Goal: Communication & Community: Answer question/provide support

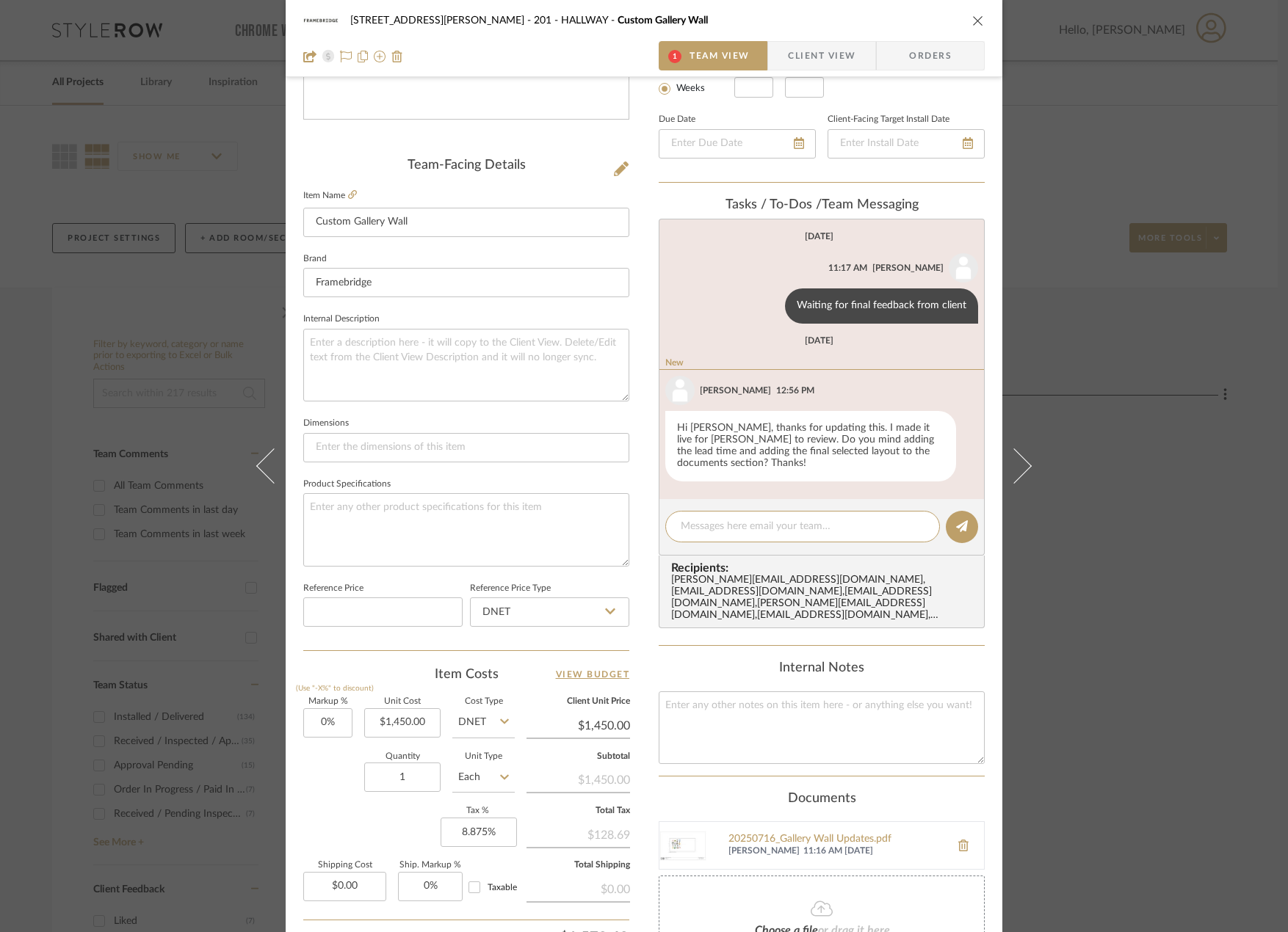
scroll to position [405, 0]
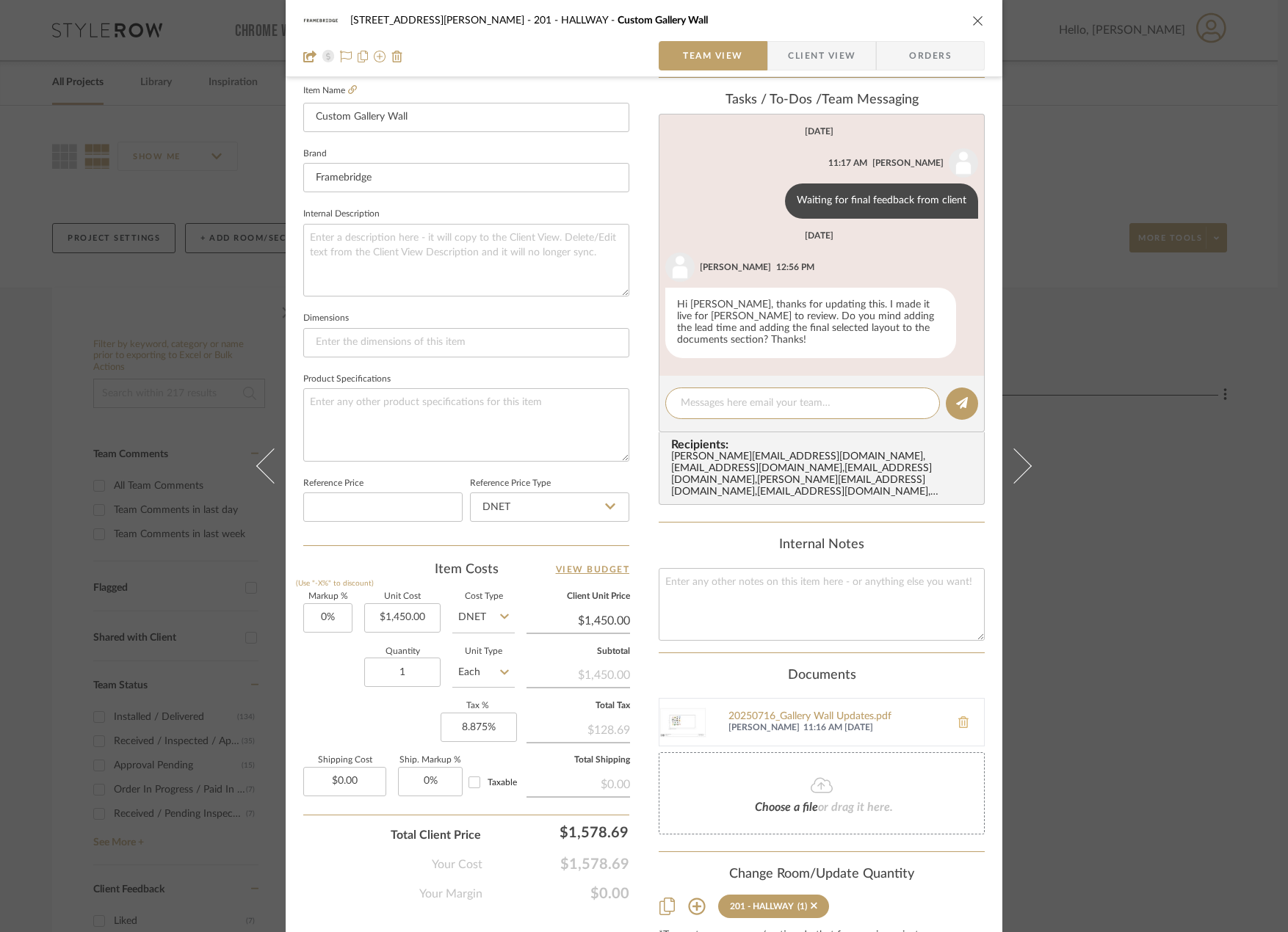
click at [958, 716] on icon at bounding box center [963, 722] width 10 height 12
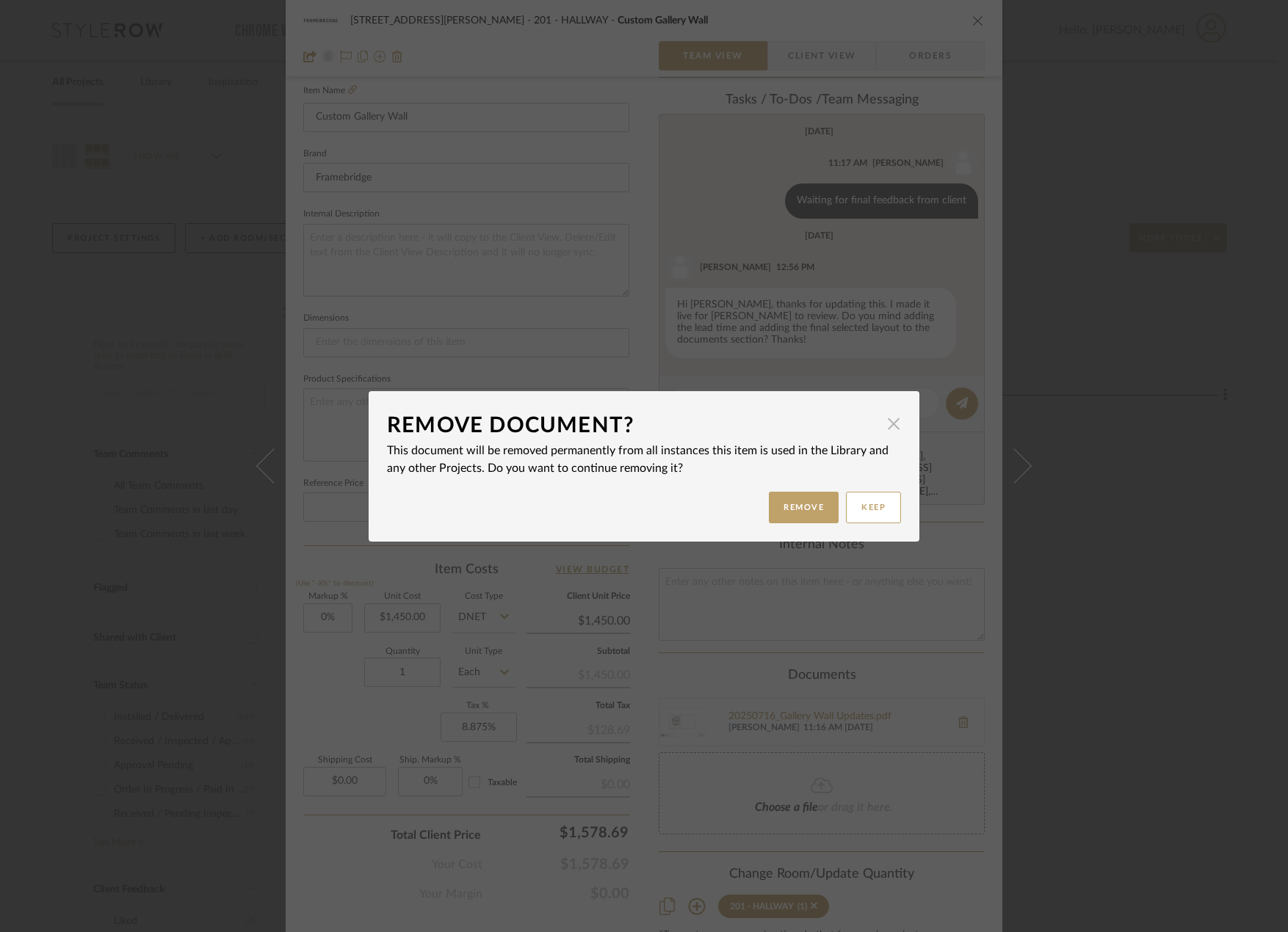
click at [881, 425] on span "button" at bounding box center [893, 424] width 29 height 29
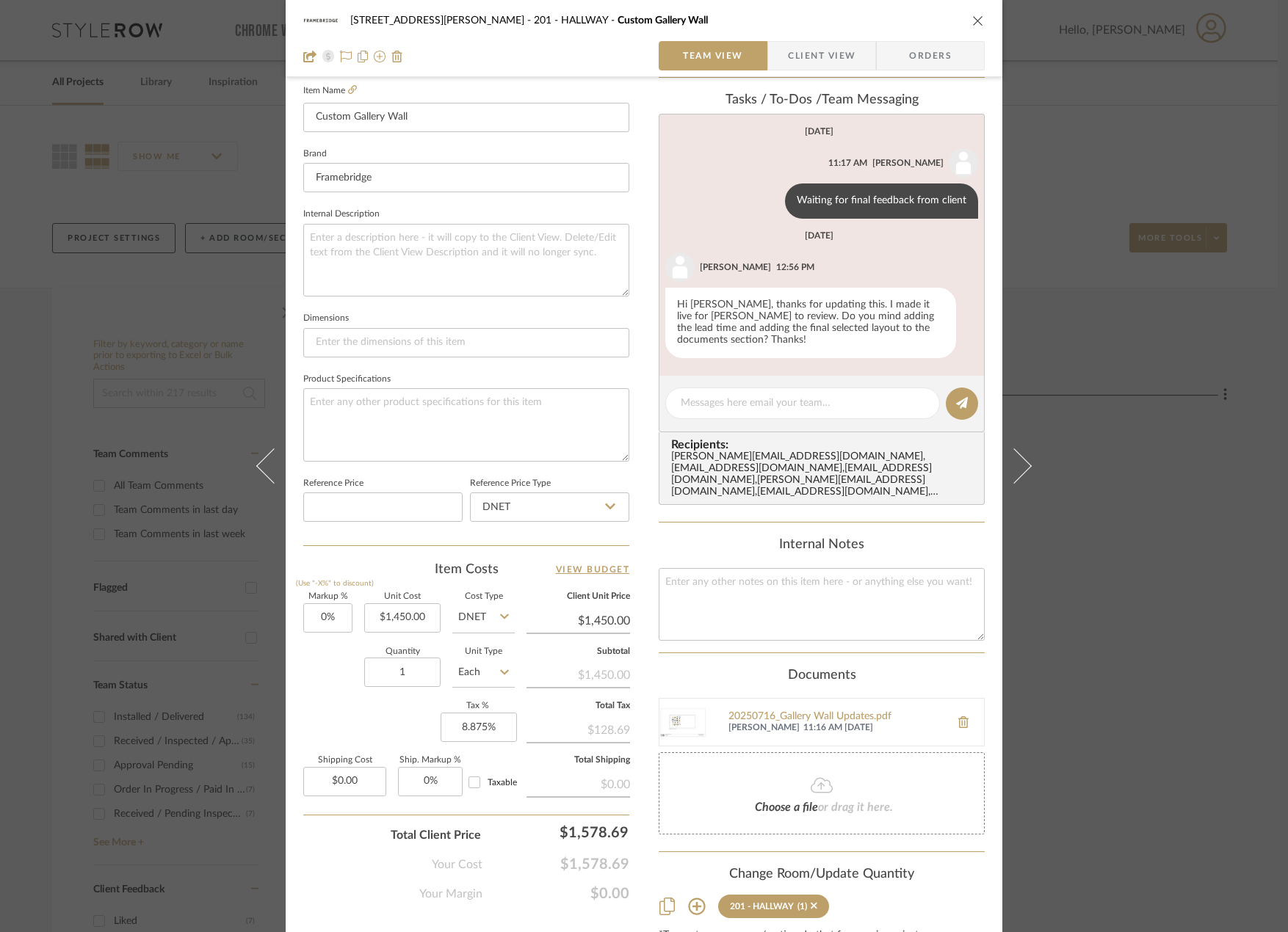
click at [685, 707] on img at bounding box center [683, 722] width 47 height 47
click at [960, 707] on button at bounding box center [962, 722] width 41 height 35
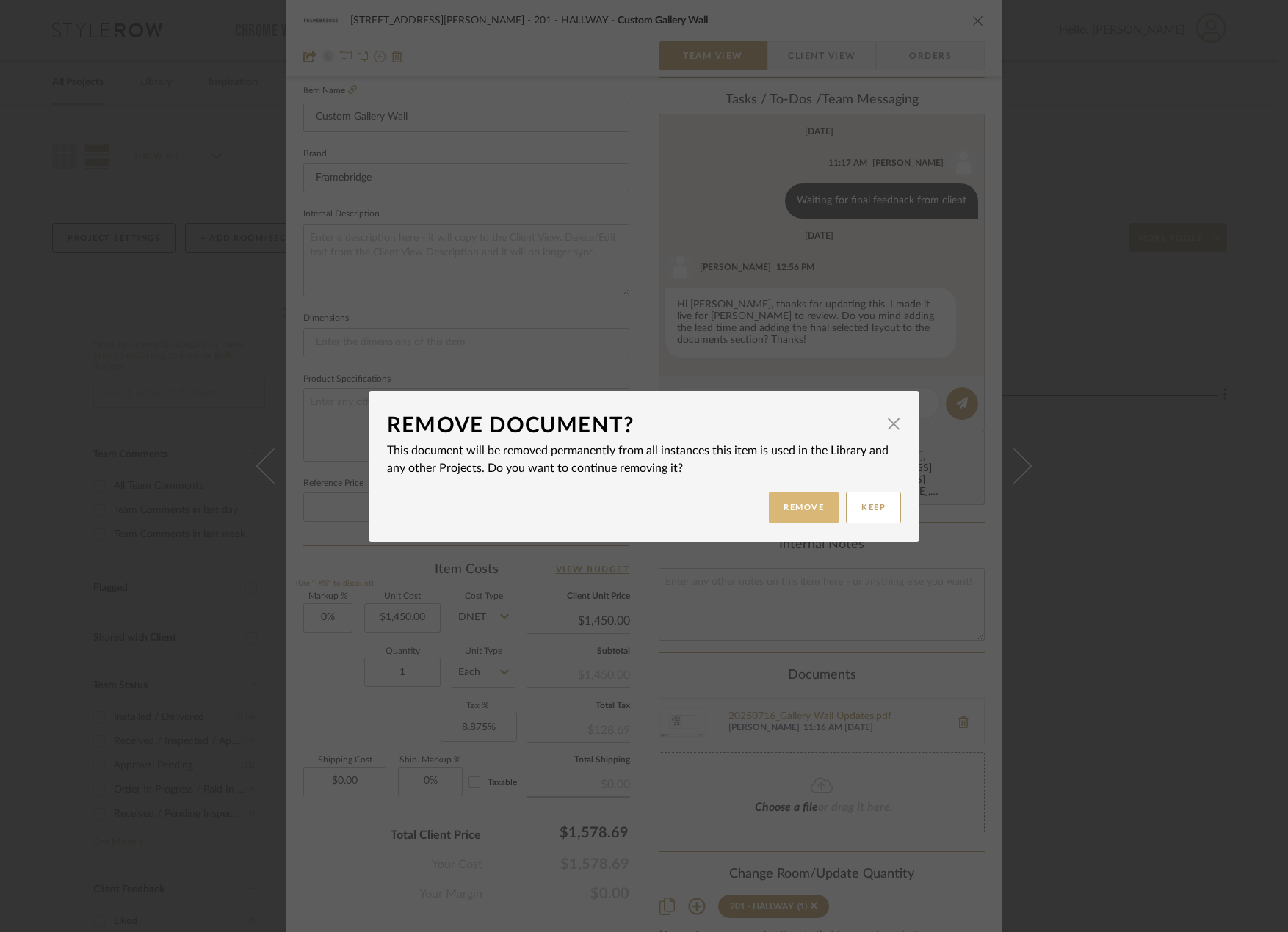
click at [794, 500] on button "Remove" at bounding box center [803, 508] width 69 height 32
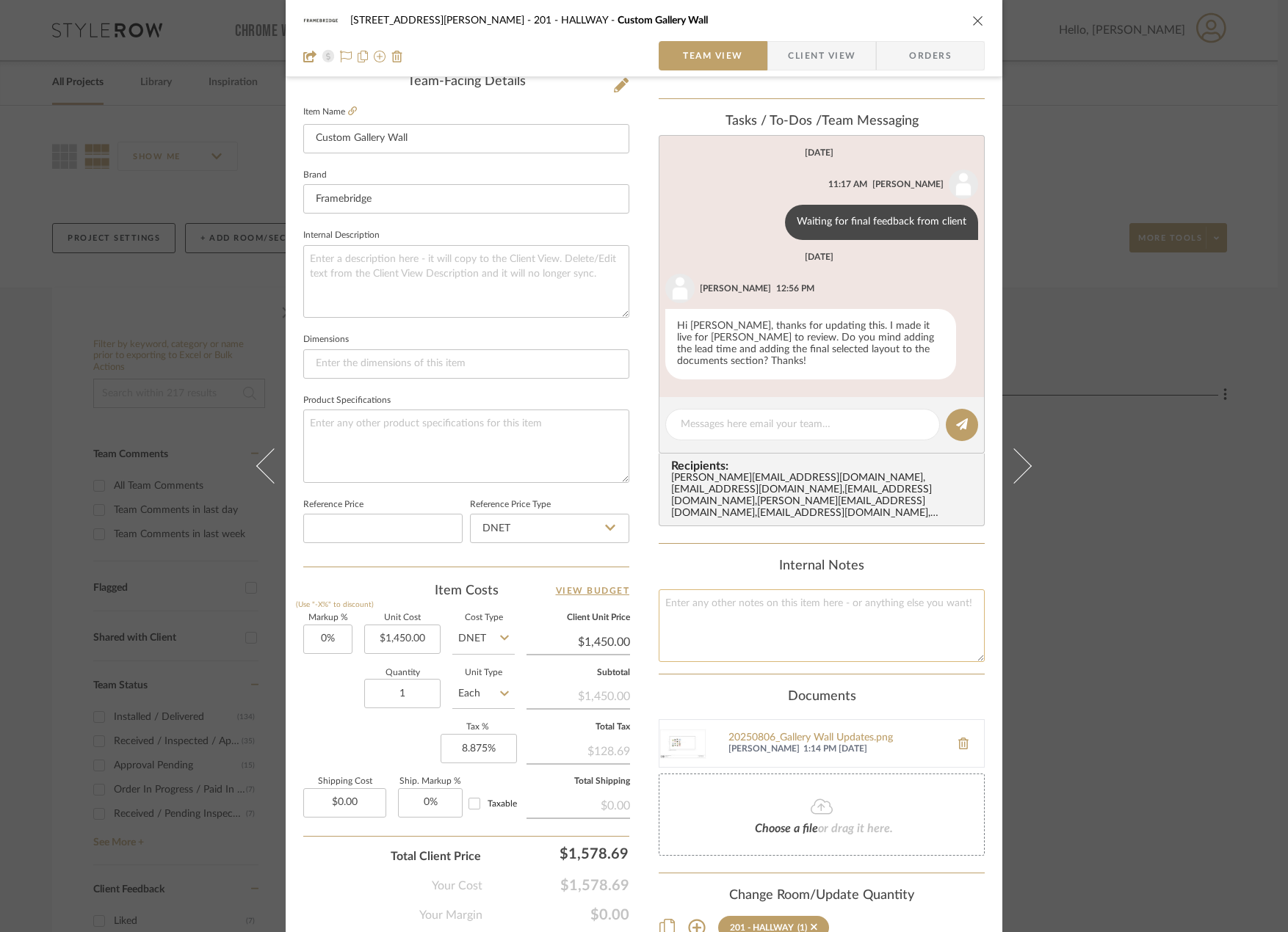
scroll to position [361, 0]
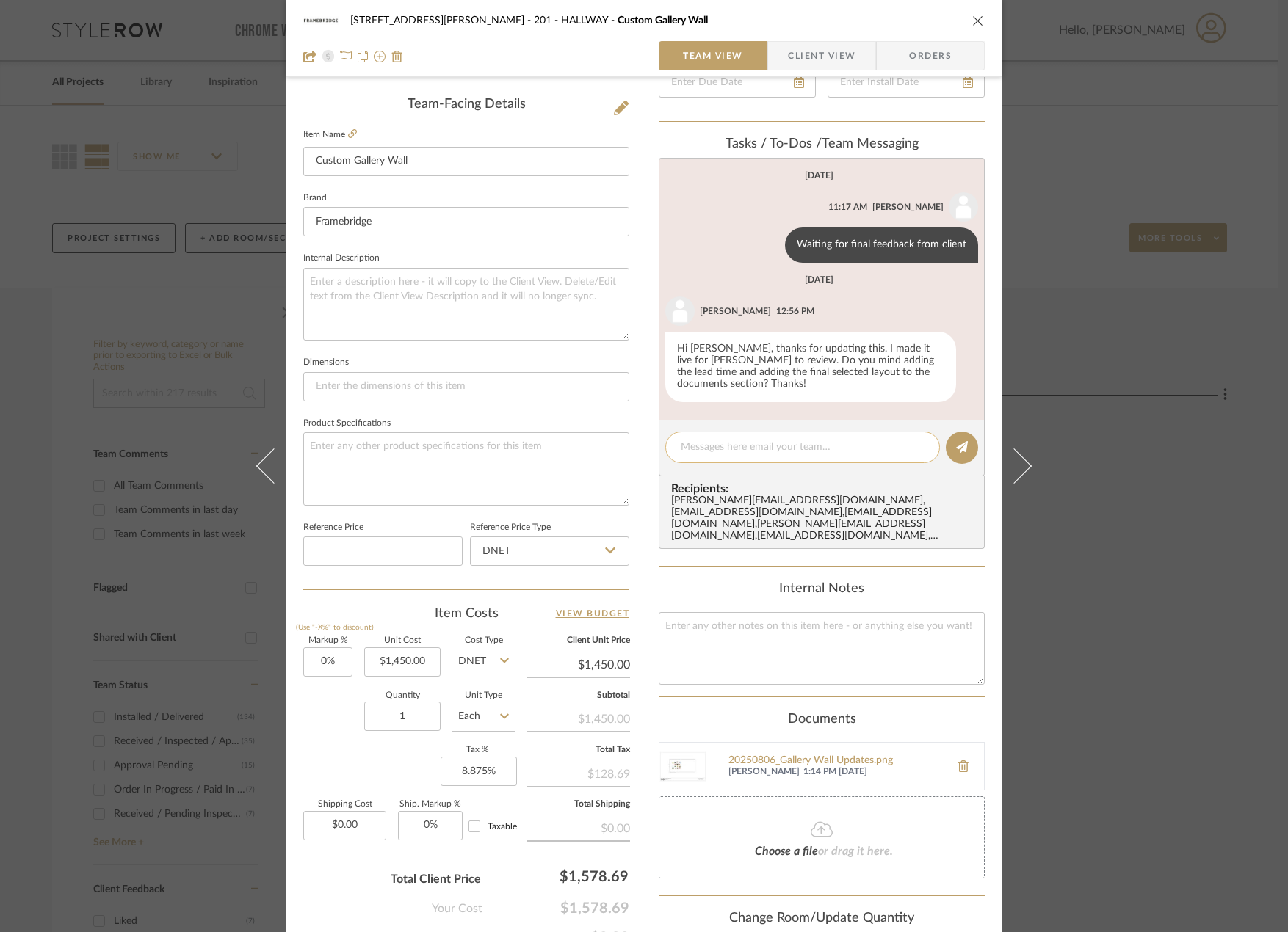
click at [829, 439] on textarea at bounding box center [802, 447] width 244 height 15
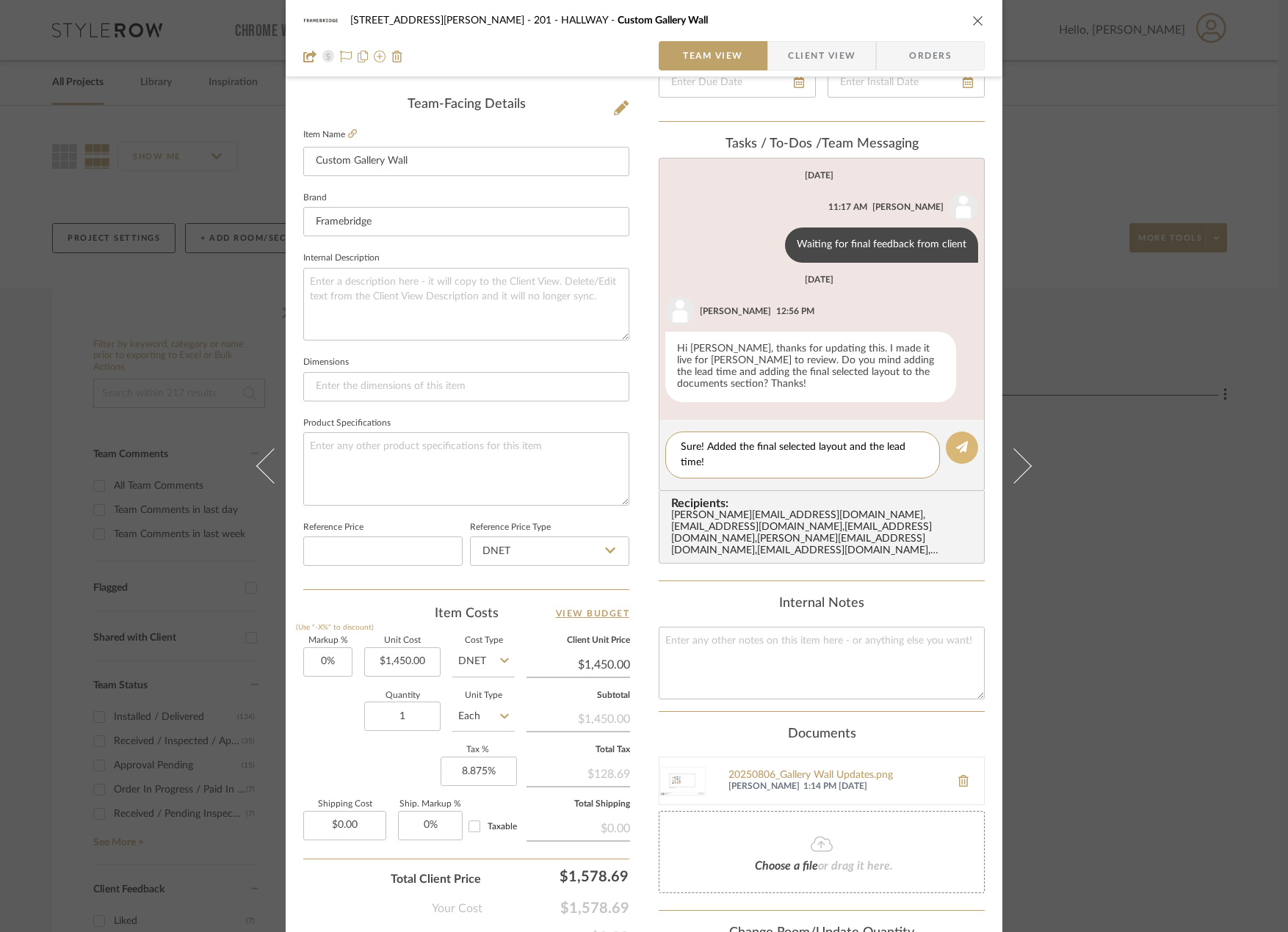
type textarea "Sure! Added the final selected layout and the lead time!"
click at [956, 441] on icon at bounding box center [962, 447] width 12 height 12
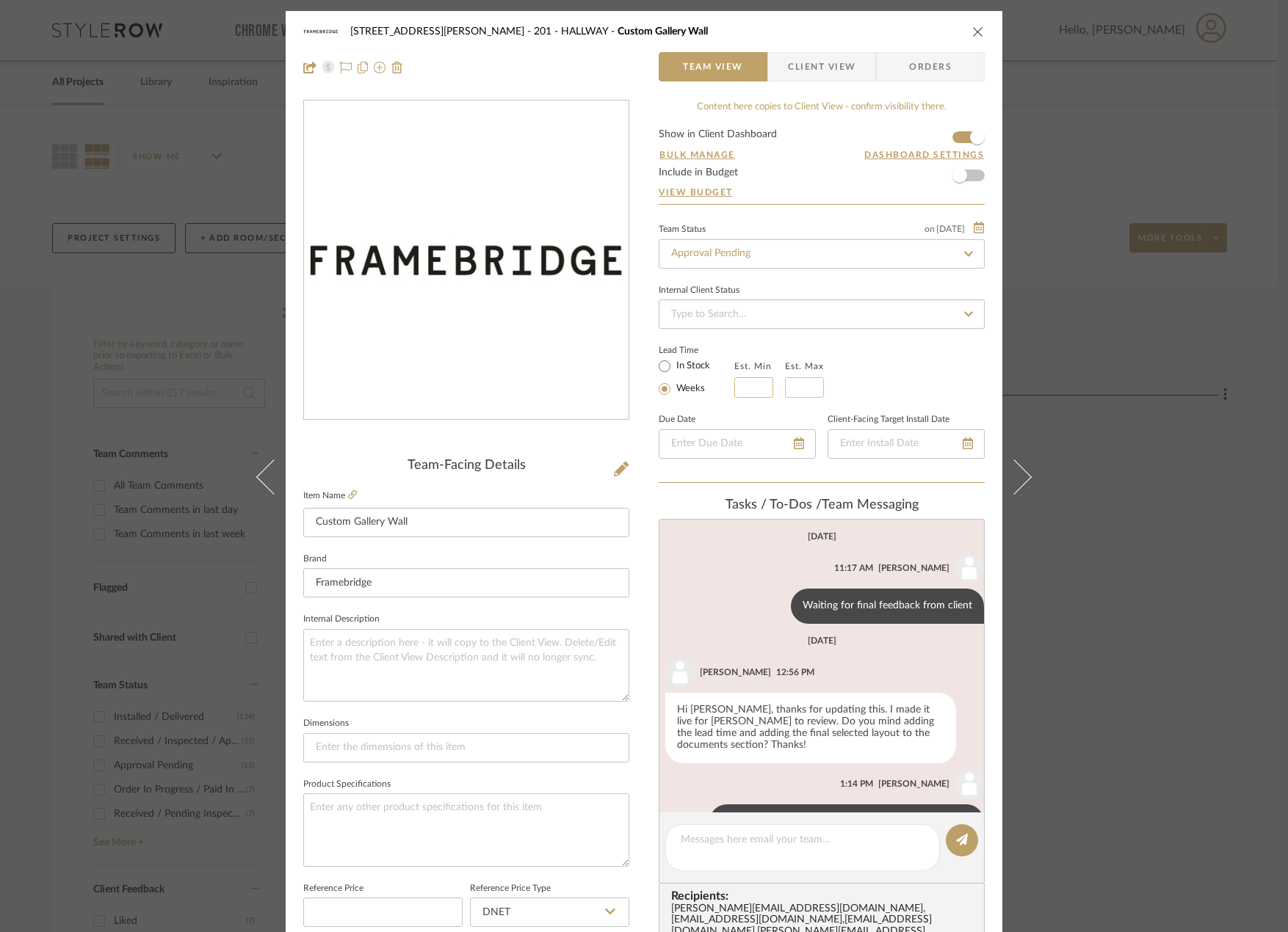
click at [750, 392] on input "text" at bounding box center [753, 387] width 38 height 21
type input "1"
click at [805, 391] on input "text" at bounding box center [804, 387] width 38 height 21
type input "2"
drag, startPoint x: 949, startPoint y: 371, endPoint x: 860, endPoint y: 138, distance: 249.4
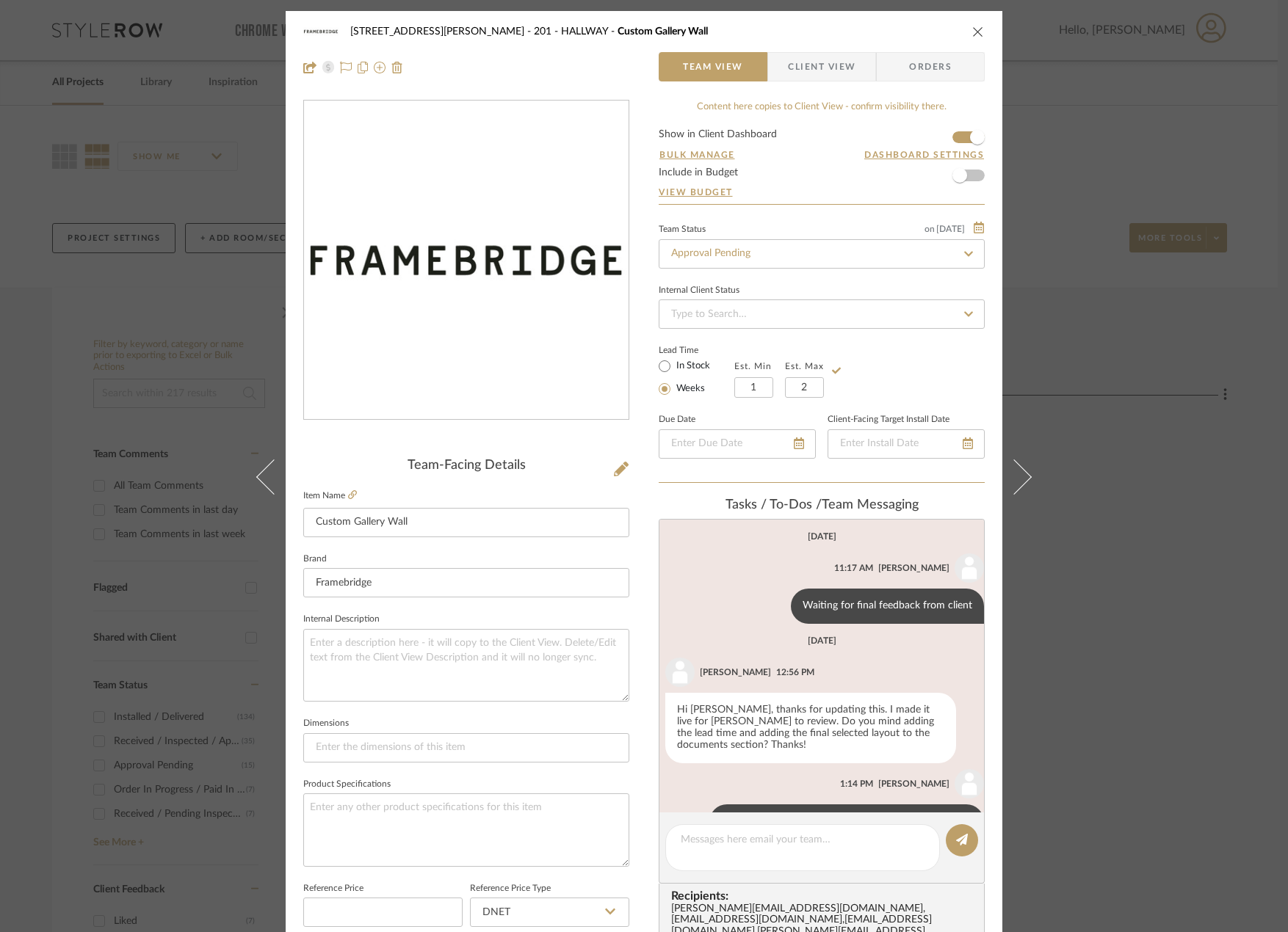
click at [948, 371] on div "Lead Time In Stock Weeks Est. Min 1 Est. Max 2" at bounding box center [822, 369] width 326 height 57
click at [811, 71] on span "Client View" at bounding box center [821, 66] width 68 height 29
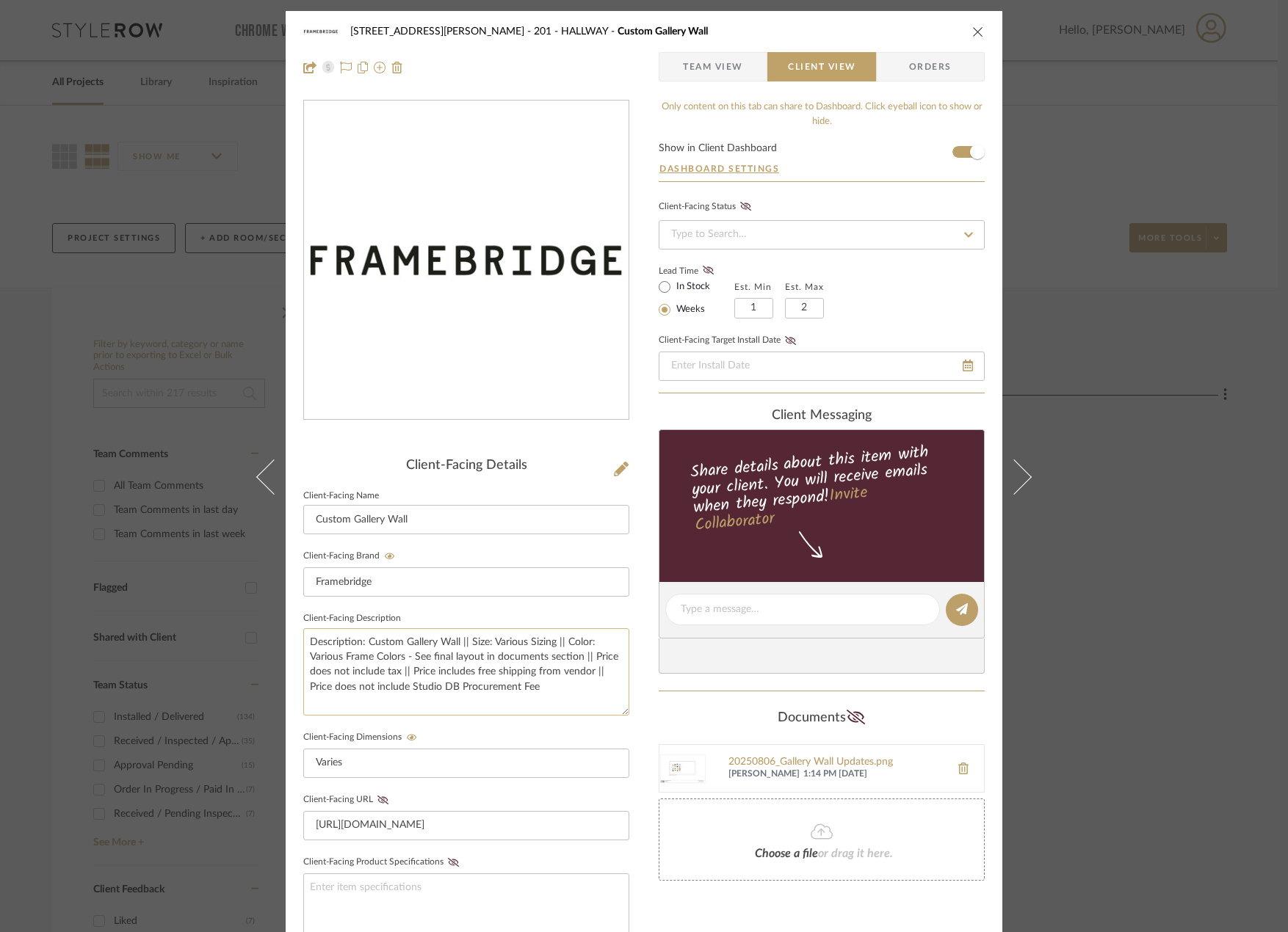
click at [571, 704] on textarea "Description: Custom Gallery Wall || Size: Various Sizing || Color: Various Fram…" at bounding box center [466, 672] width 326 height 87
type textarea "Description: Custom Gallery Wall || Size: Various Sizing || Color: Various Fram…"
click at [646, 696] on div "[STREET_ADDRESS][PERSON_NAME] - HALLWAY Custom Gallery Wall Team View Client Vi…" at bounding box center [644, 622] width 716 height 1222
click at [705, 65] on span "Team View" at bounding box center [713, 66] width 60 height 29
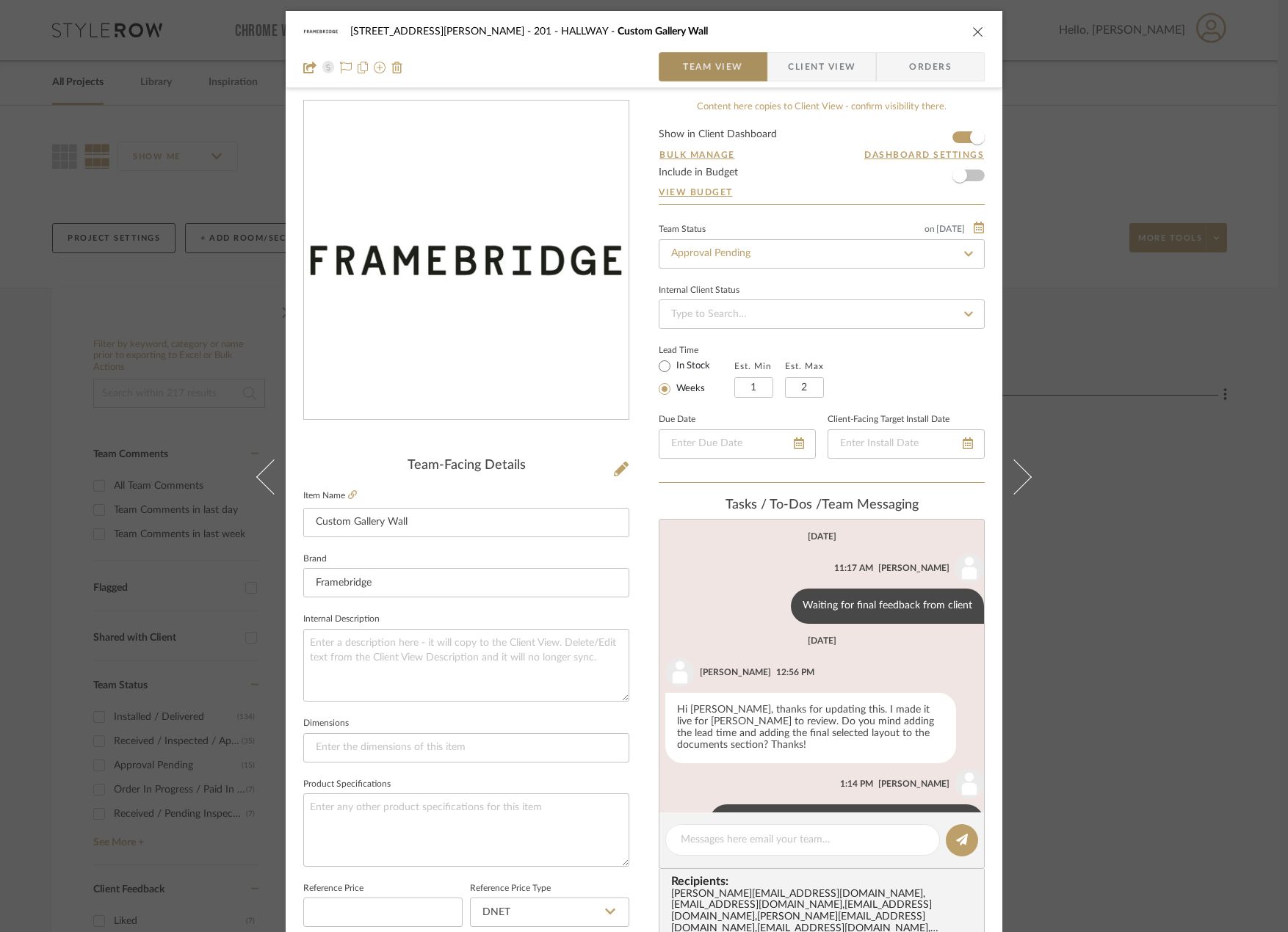
scroll to position [38, 0]
